Goal: Transaction & Acquisition: Purchase product/service

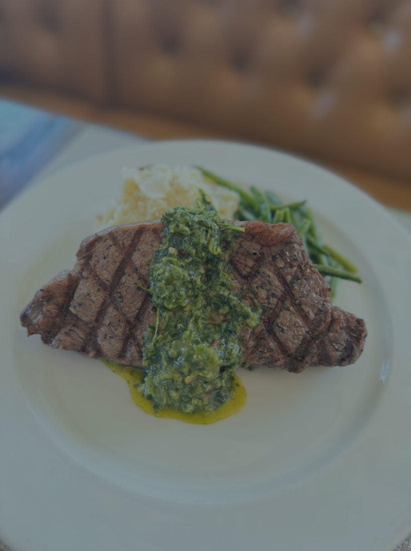
scroll to position [21, 0]
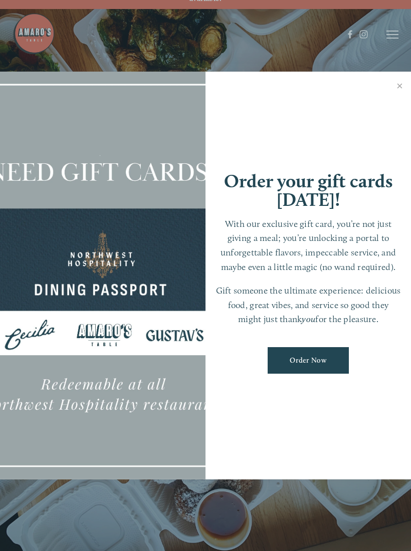
click at [392, 29] on div at bounding box center [205, 275] width 411 height 551
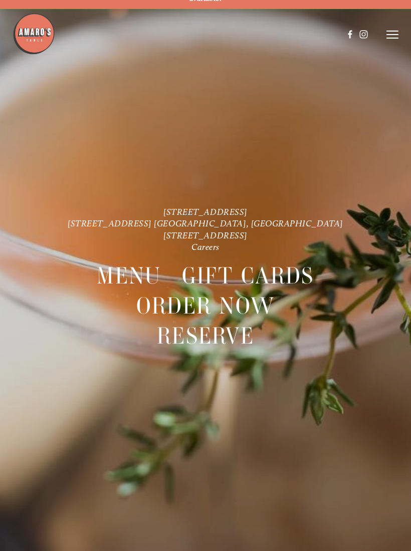
click at [394, 35] on line at bounding box center [392, 35] width 12 height 0
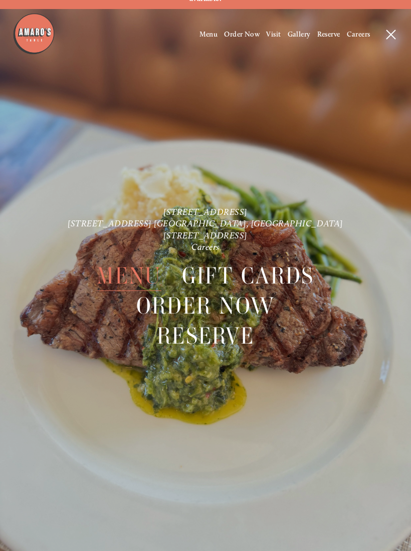
click at [205, 38] on span "Menu" at bounding box center [208, 34] width 19 height 9
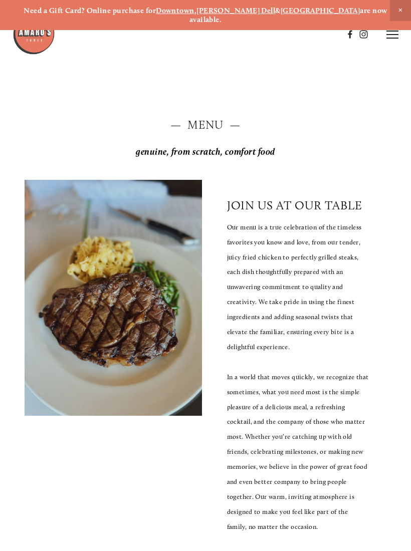
click at [391, 55] on header "Menu Order Now Visit Gallery 0" at bounding box center [206, 34] width 386 height 69
click at [391, 33] on icon at bounding box center [392, 34] width 12 height 9
click at [246, 31] on span "Order Now" at bounding box center [242, 34] width 36 height 9
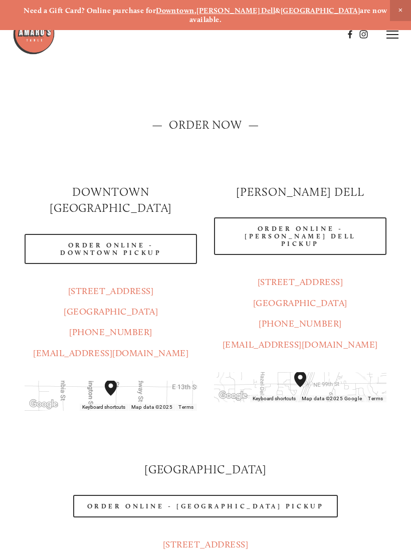
click at [333, 222] on link "Order Online - [PERSON_NAME] Dell Pickup" at bounding box center [300, 236] width 172 height 38
